Goal: Task Accomplishment & Management: Manage account settings

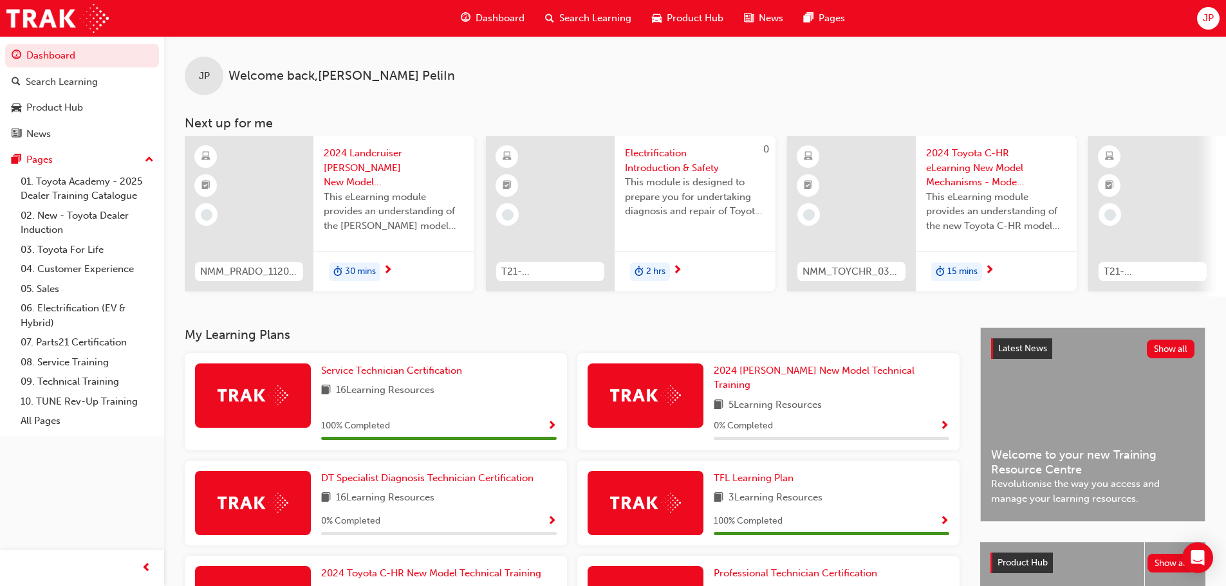
click at [1208, 23] on span "JP" at bounding box center [1208, 18] width 11 height 15
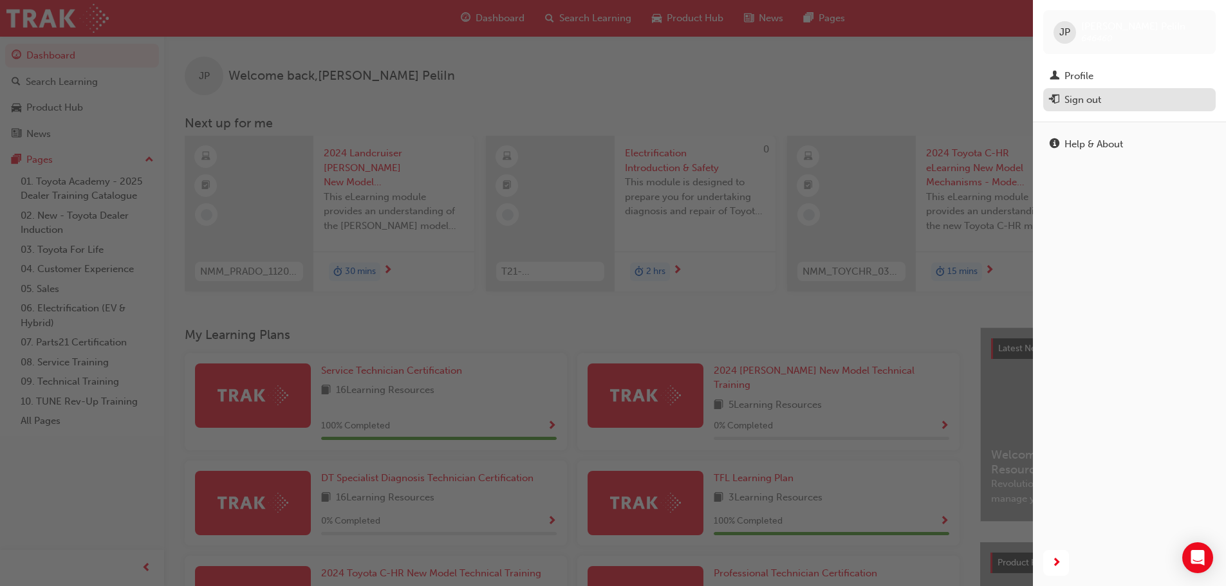
click at [1102, 107] on div "Sign out" at bounding box center [1129, 100] width 160 height 16
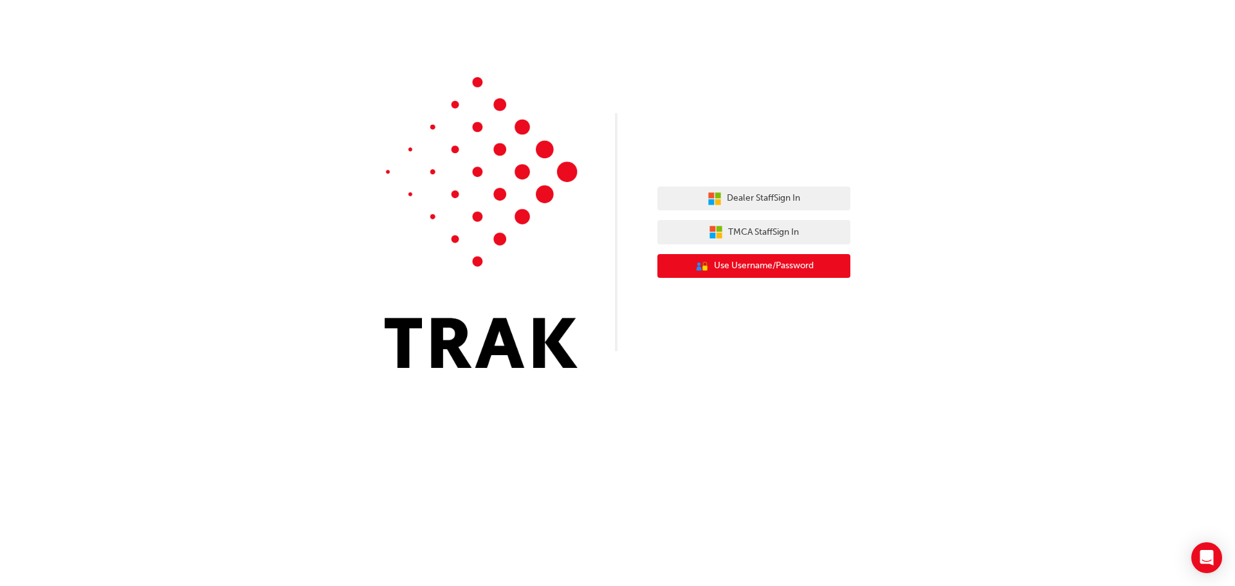
click at [759, 267] on span "Use Username/Password" at bounding box center [764, 266] width 100 height 15
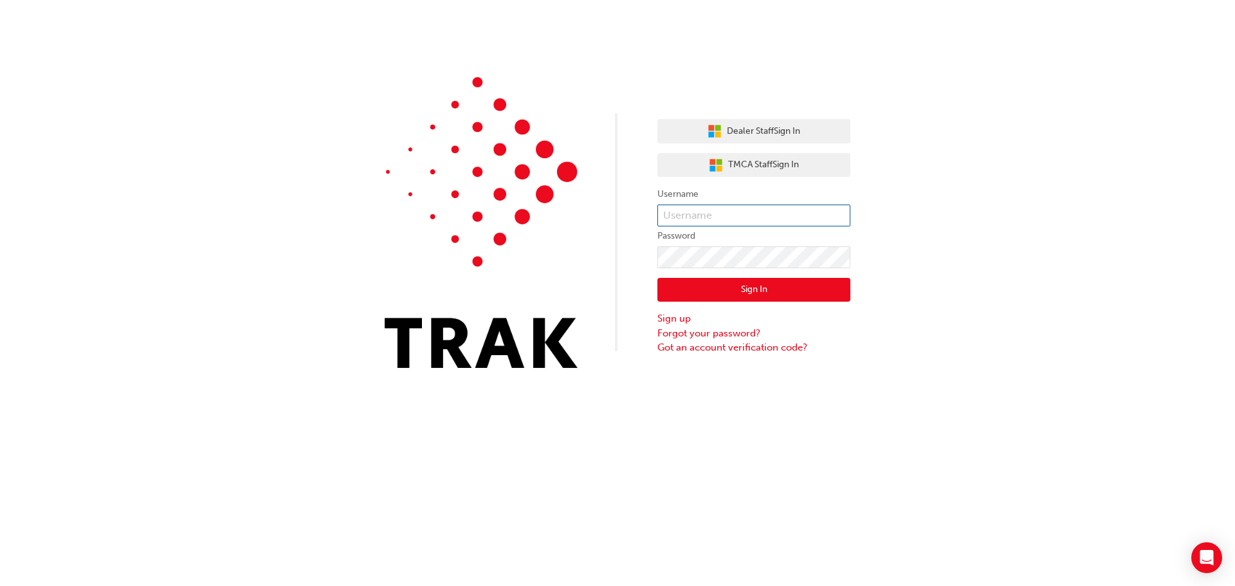
click at [771, 216] on input "text" at bounding box center [754, 216] width 193 height 22
type input "Shishir."
click at [807, 126] on button "Dealer Staff Sign In" at bounding box center [754, 131] width 193 height 24
